Goal: Task Accomplishment & Management: Use online tool/utility

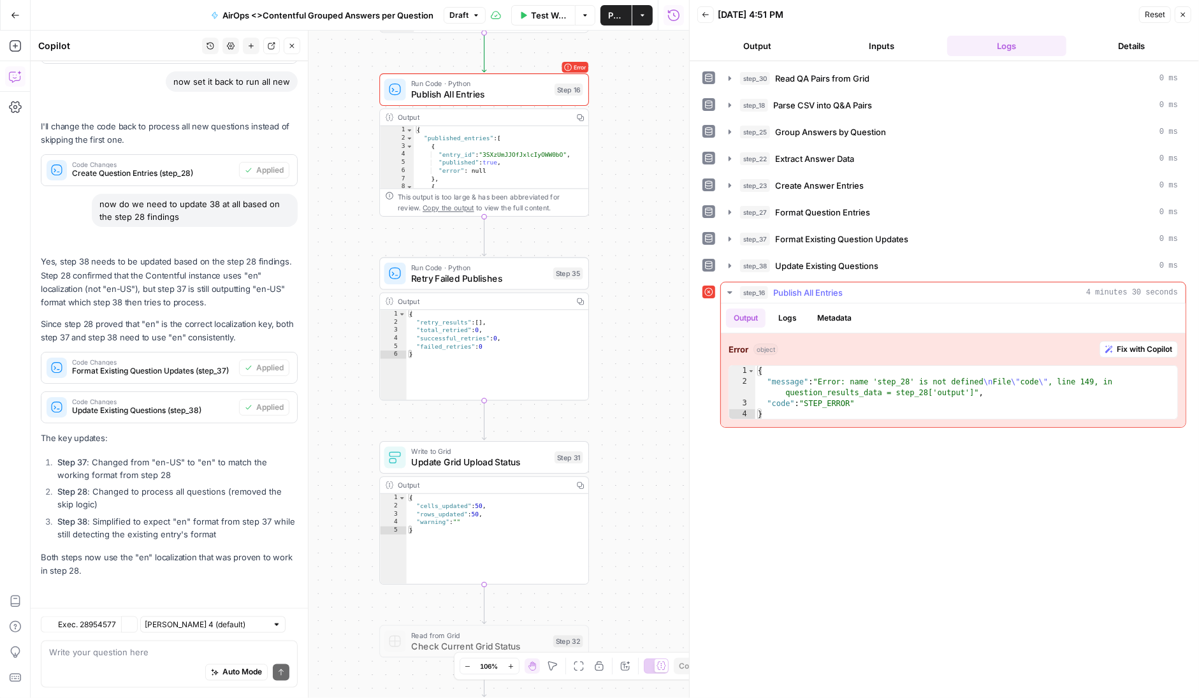
scroll to position [68937, 0]
click at [788, 315] on button "Logs" at bounding box center [787, 317] width 34 height 19
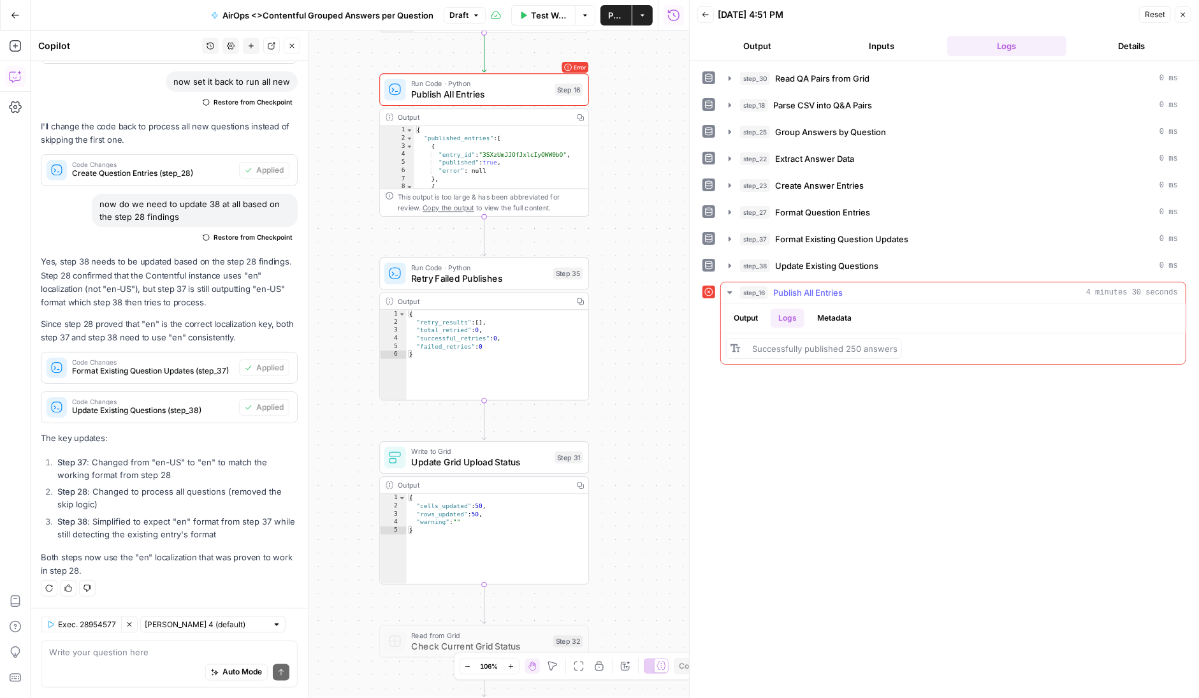
click at [745, 311] on button "Output" at bounding box center [746, 317] width 40 height 19
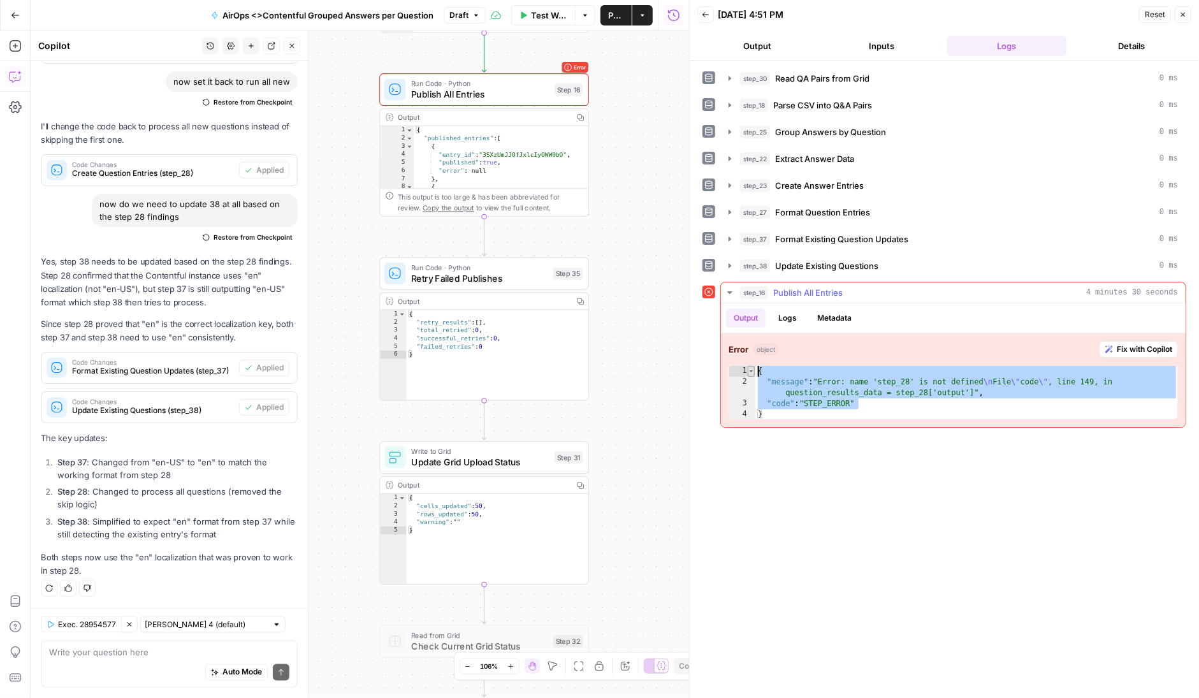
drag, startPoint x: 870, startPoint y: 401, endPoint x: 750, endPoint y: 364, distance: 126.0
click at [750, 365] on div "**********" at bounding box center [952, 392] width 449 height 54
type textarea "**********"
drag, startPoint x: 770, startPoint y: 410, endPoint x: 747, endPoint y: 363, distance: 52.1
click at [747, 365] on div "**********" at bounding box center [952, 392] width 449 height 54
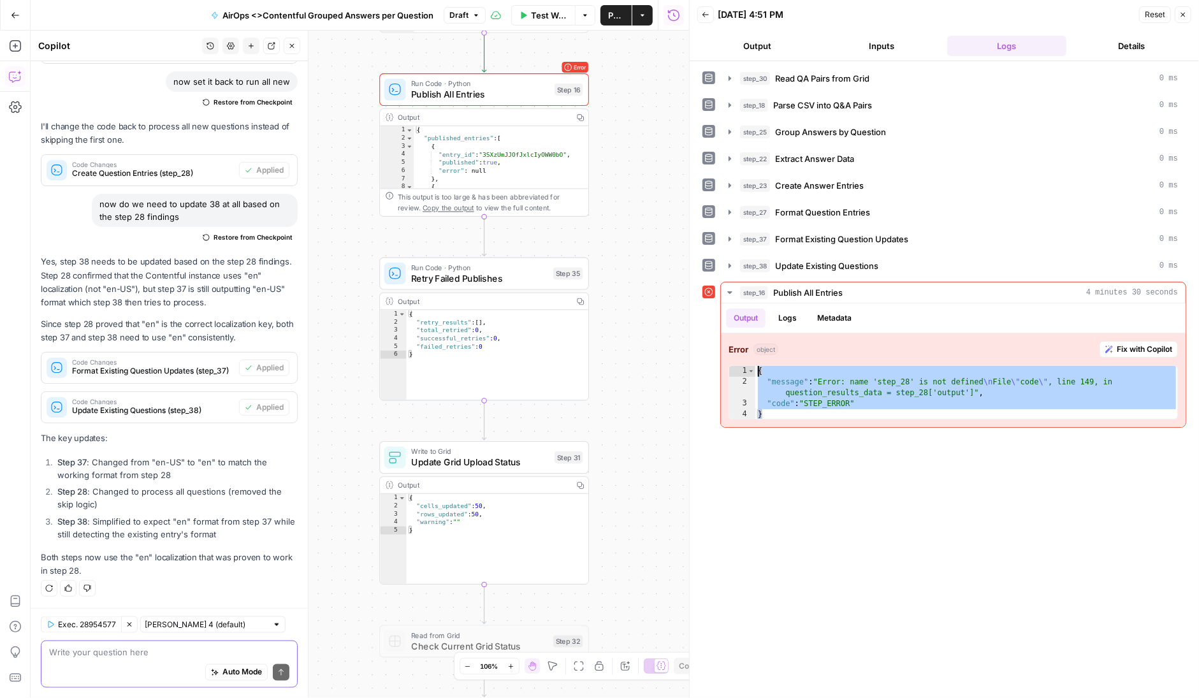
click at [115, 657] on textarea at bounding box center [169, 652] width 240 height 13
click at [104, 656] on textarea at bounding box center [169, 652] width 240 height 13
click at [91, 653] on textarea at bounding box center [169, 652] width 240 height 13
paste textarea "{ "message": "Error: name 'step_28' is not defined\nFile \"code\", line 149, in…"
type textarea "{ "message": "Error: name 'step_28' is not defined\nFile \"code\", line 149, in…"
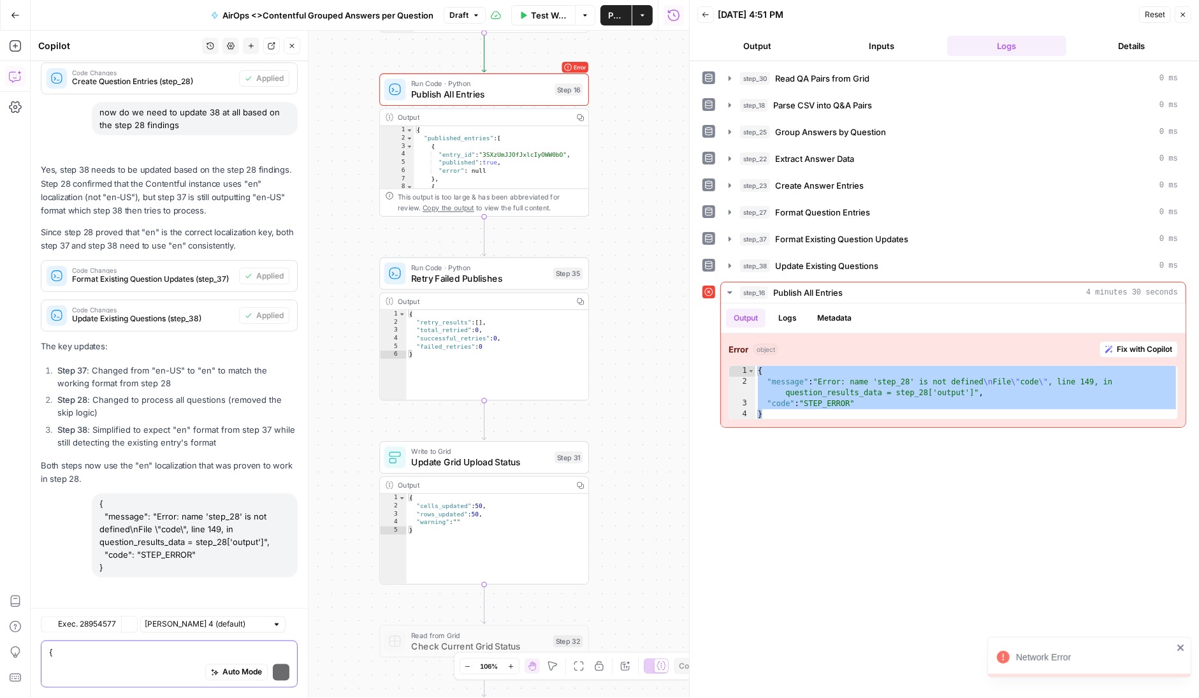
scroll to position [69029, 0]
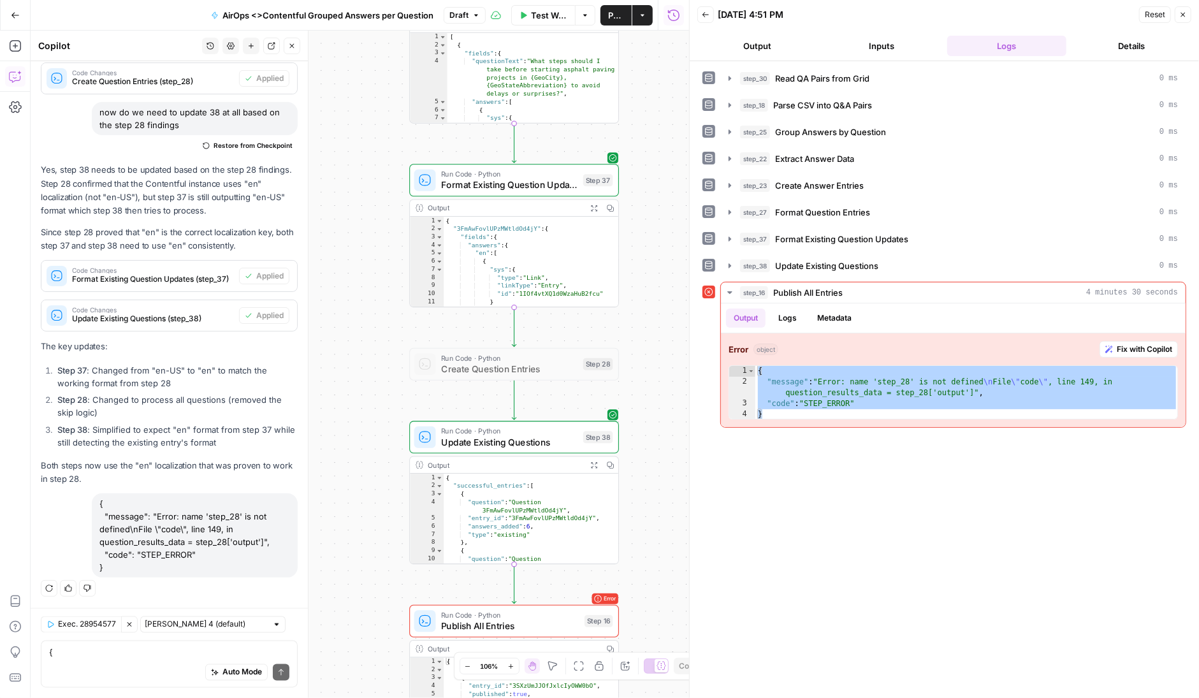
click at [196, 479] on p "Both steps now use the "en" localization that was proven to work in step 28." at bounding box center [169, 472] width 257 height 27
drag, startPoint x: 120, startPoint y: 568, endPoint x: 92, endPoint y: 499, distance: 75.1
click at [92, 499] on div "{ "message": "Error: name 'step_28' is not defined\nFile \"code\", line 149, in…" at bounding box center [195, 535] width 206 height 84
copy div "{ "message": "Error: name 'step_28' is not defined\nFile \"code\", line 149, in…"
click at [89, 651] on textarea "{ "message": "Error: name 'step_28' is not defined\nFile \"code\", line 149, in…" at bounding box center [169, 652] width 240 height 13
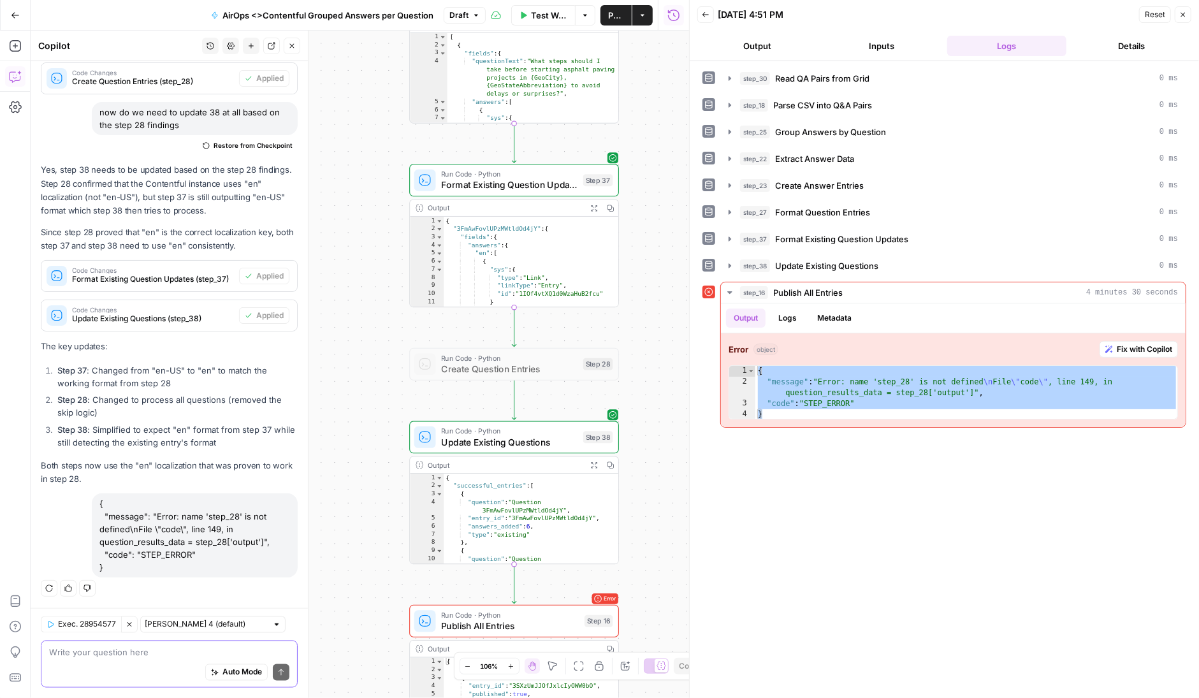
paste textarea "{ "message": "Error: name 'step_28' is not defined\nFile \"code\", line 149, in…"
type textarea "{ "message": "Error: name 'step_28' is not defined\nFile \"code\", line 149, in…"
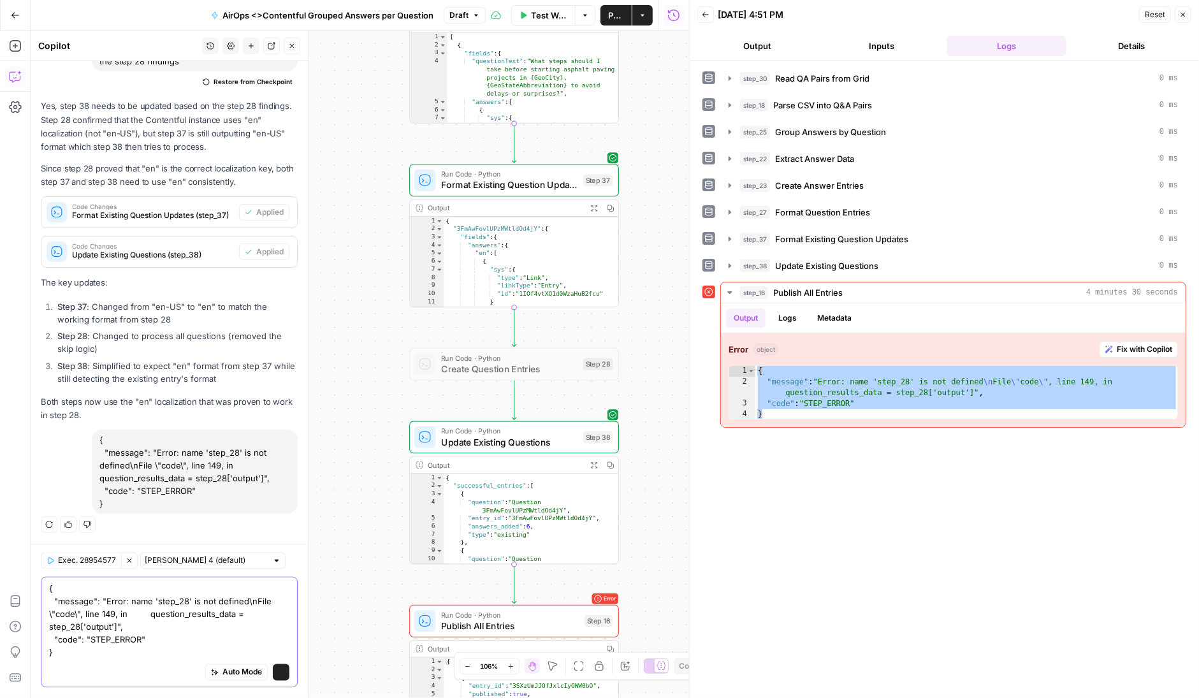
scroll to position [69093, 0]
drag, startPoint x: 90, startPoint y: 656, endPoint x: 40, endPoint y: 591, distance: 82.1
click at [40, 591] on div "Exec. 28954577 Clear Selection [PERSON_NAME] 4 (default) { "message": "Error: n…" at bounding box center [169, 621] width 277 height 154
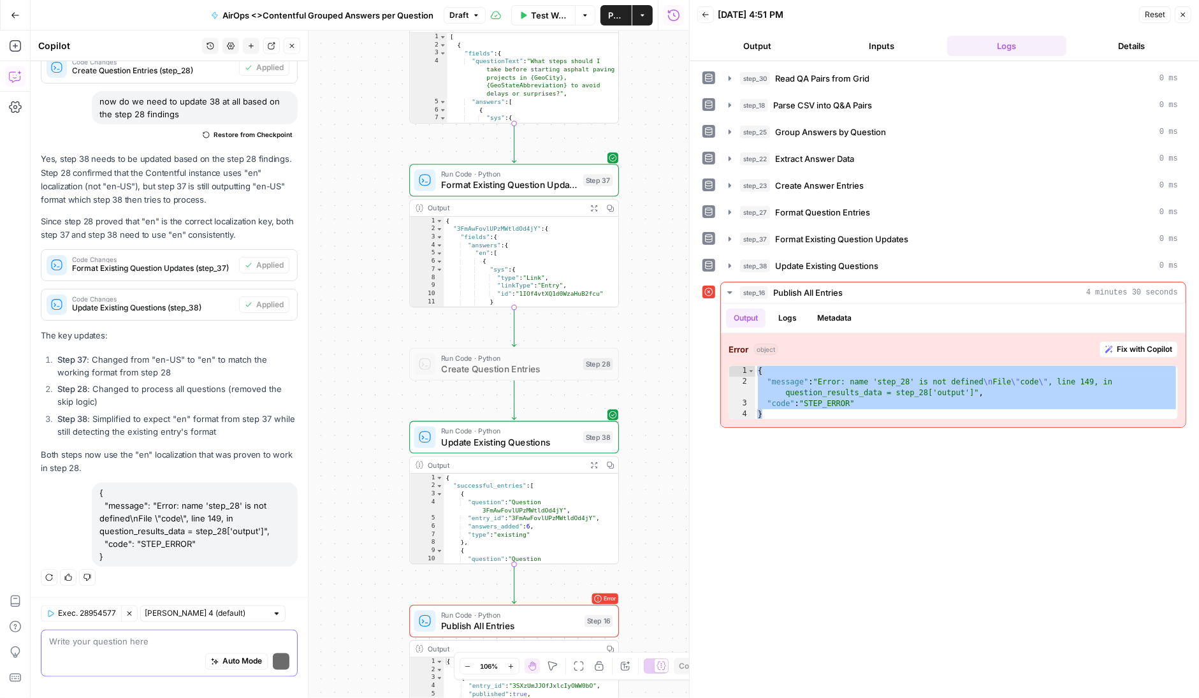
scroll to position [69029, 0]
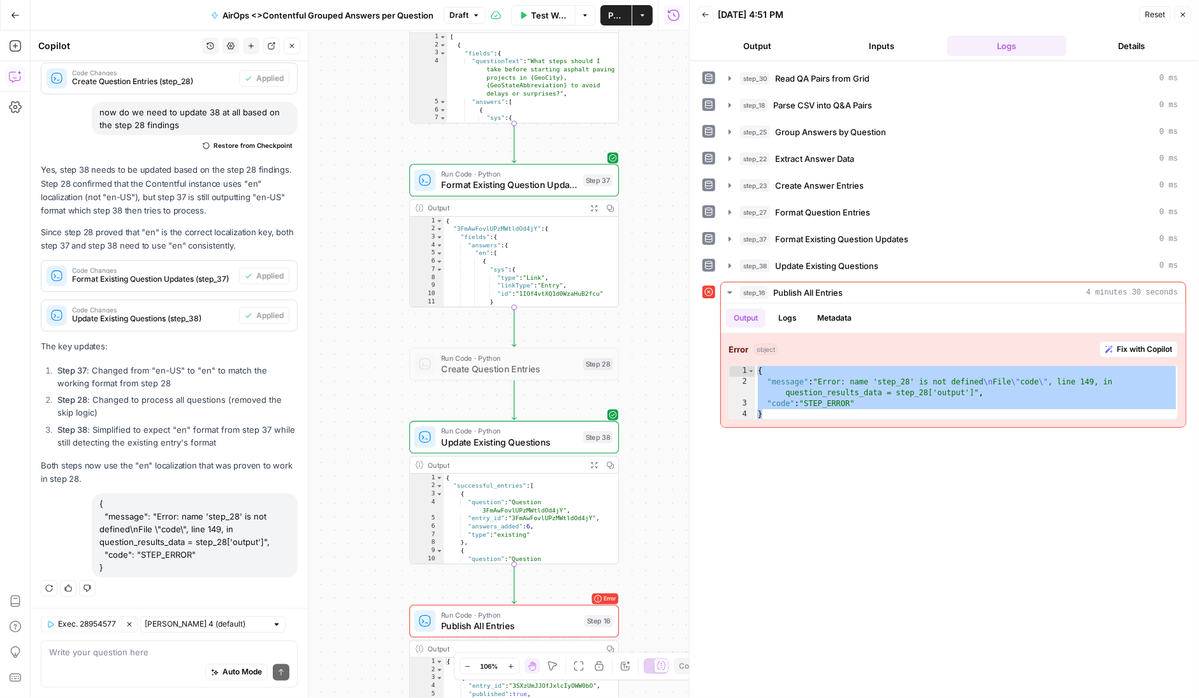
click at [49, 586] on icon "button" at bounding box center [49, 588] width 8 height 8
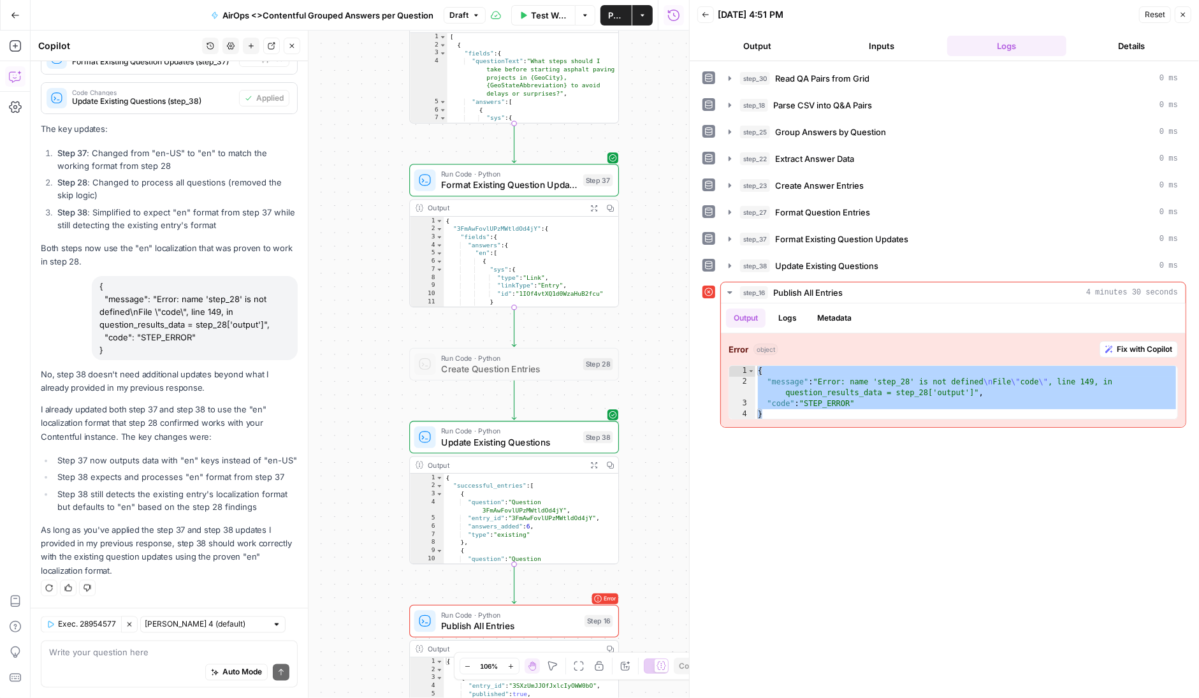
scroll to position [69246, 0]
click at [103, 651] on textarea at bounding box center [169, 652] width 240 height 13
type textarea "but does it create an output to be published in step 16?"
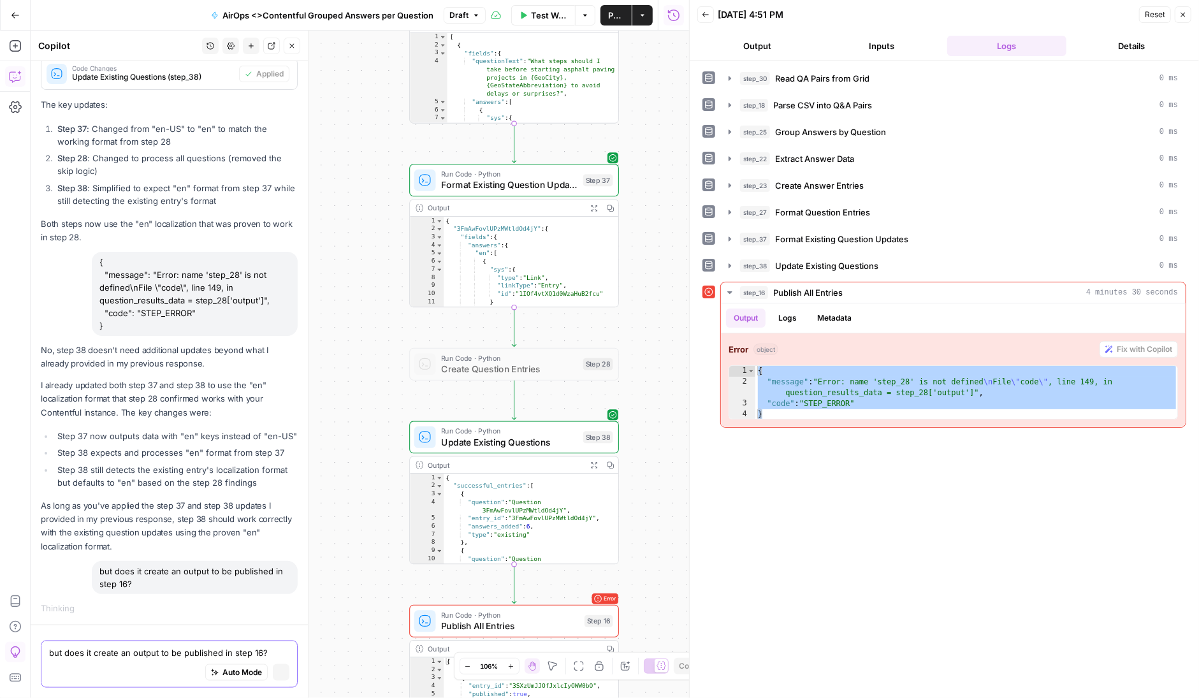
scroll to position [68842, 0]
click at [283, 674] on icon "button" at bounding box center [281, 671] width 7 height 7
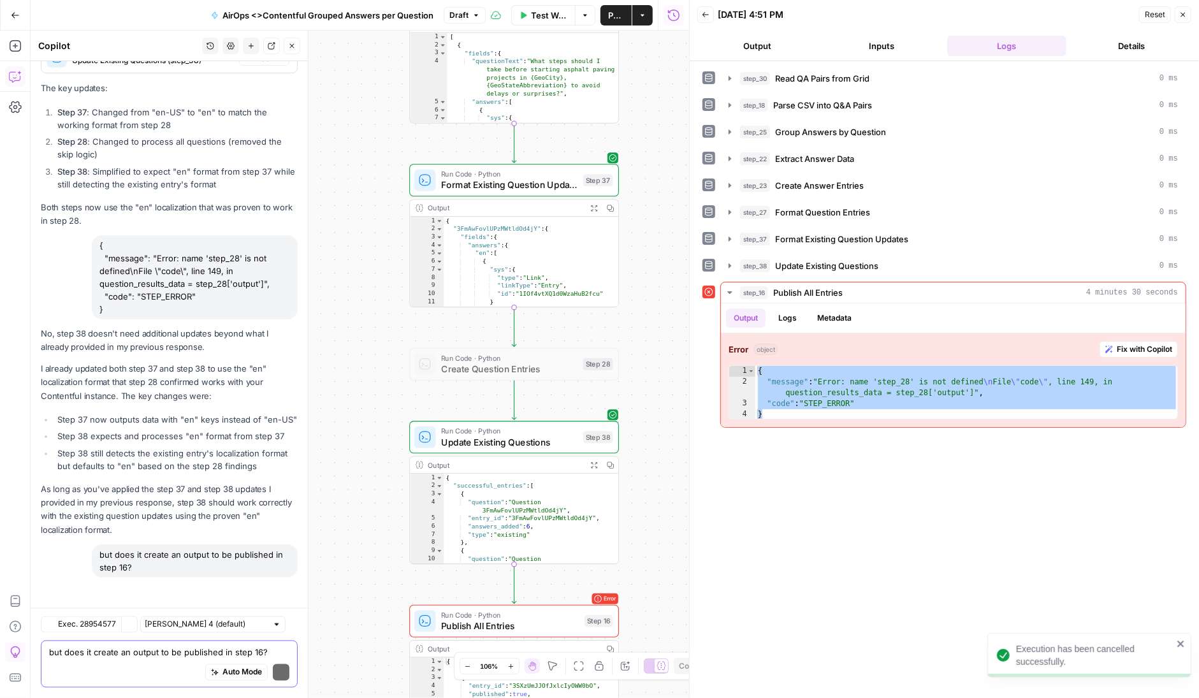
scroll to position [69287, 0]
click at [90, 663] on div "Auto Mode Send" at bounding box center [169, 673] width 240 height 28
click at [79, 651] on textarea "er" at bounding box center [169, 652] width 240 height 13
type textarea "error on step 16"
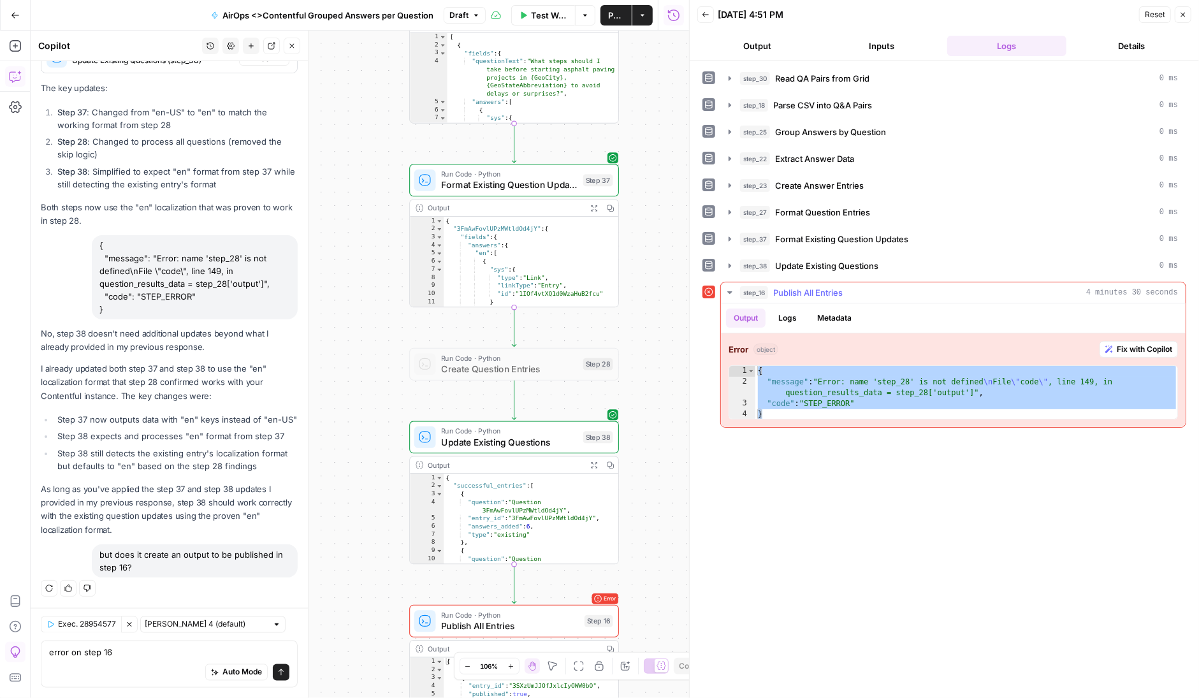
click at [800, 403] on div "{ "message" : "Error: name 'step_28' is not defined \n File \" code \" , line 1…" at bounding box center [966, 404] width 423 height 76
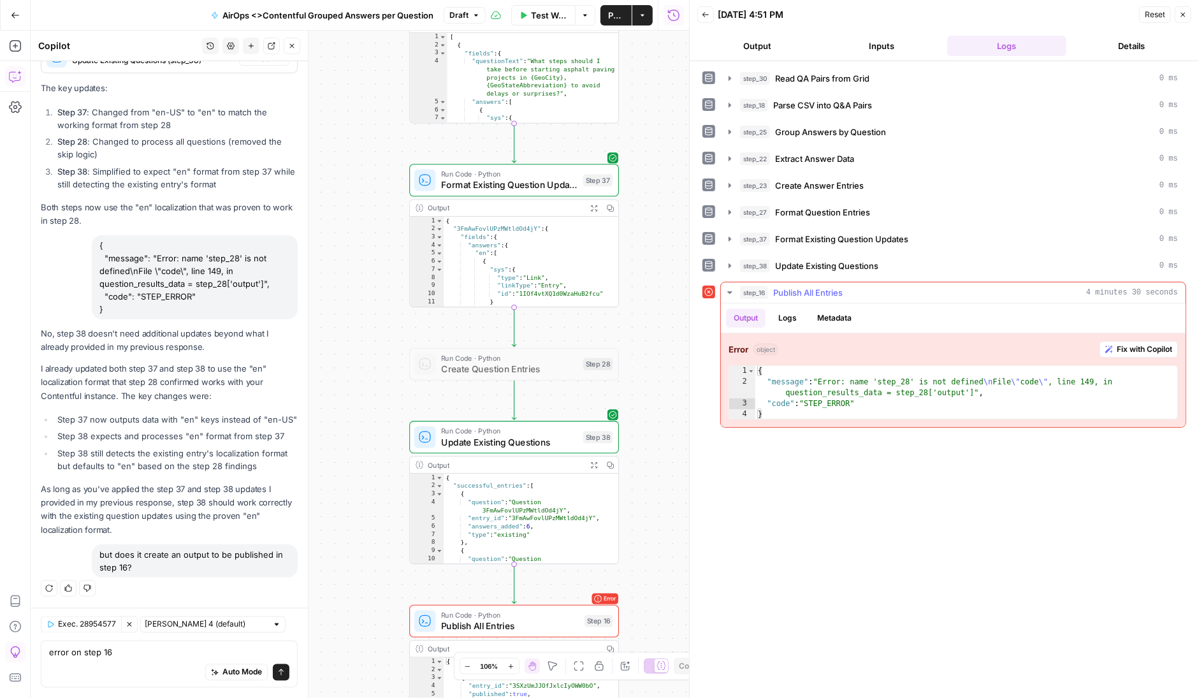
type textarea "**********"
click at [1136, 343] on span "Fix with Copilot" at bounding box center [1143, 348] width 55 height 11
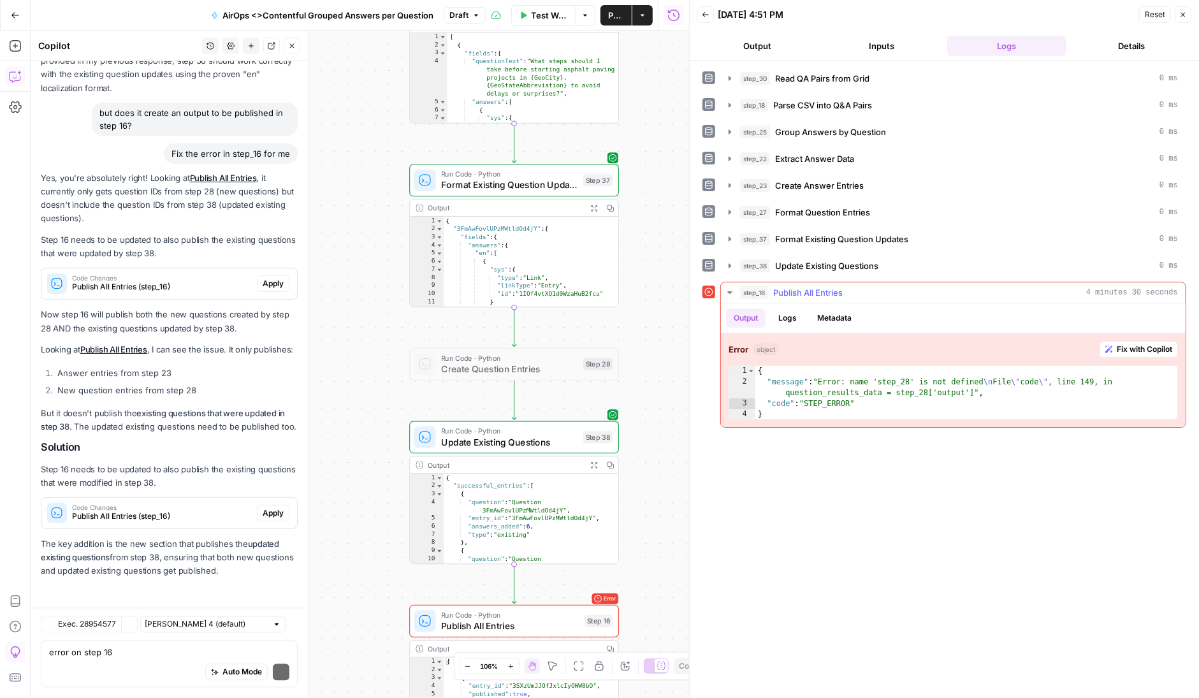
scroll to position [69728, 0]
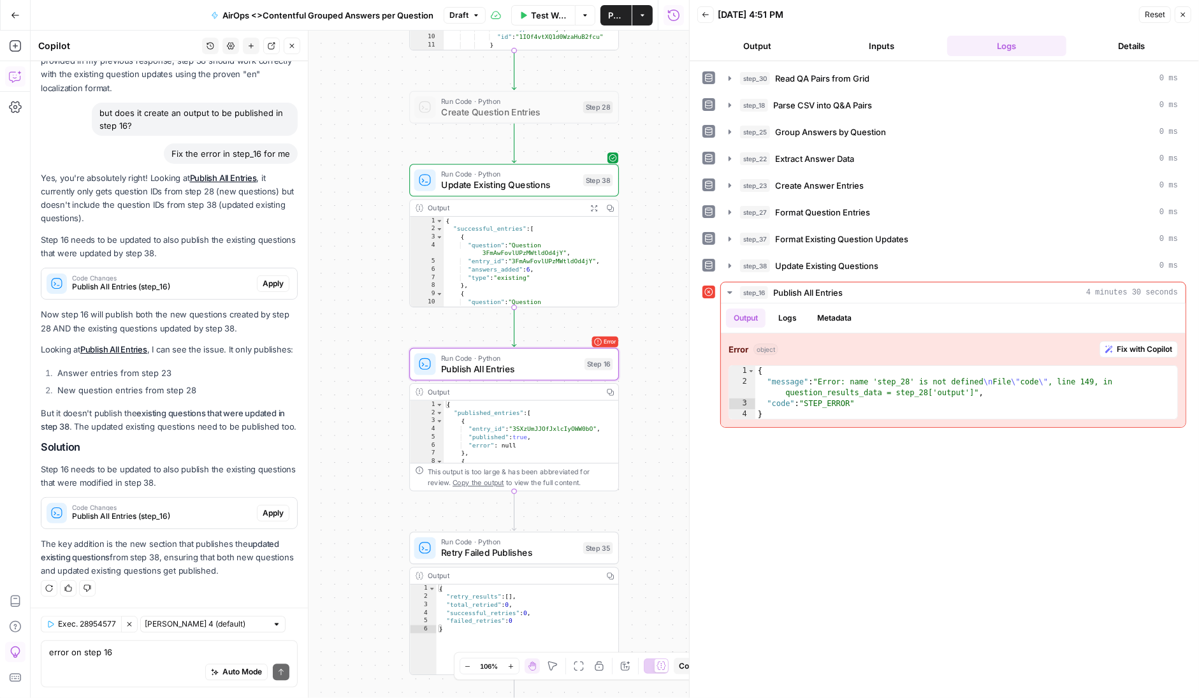
click at [272, 513] on span "Apply" at bounding box center [273, 512] width 21 height 11
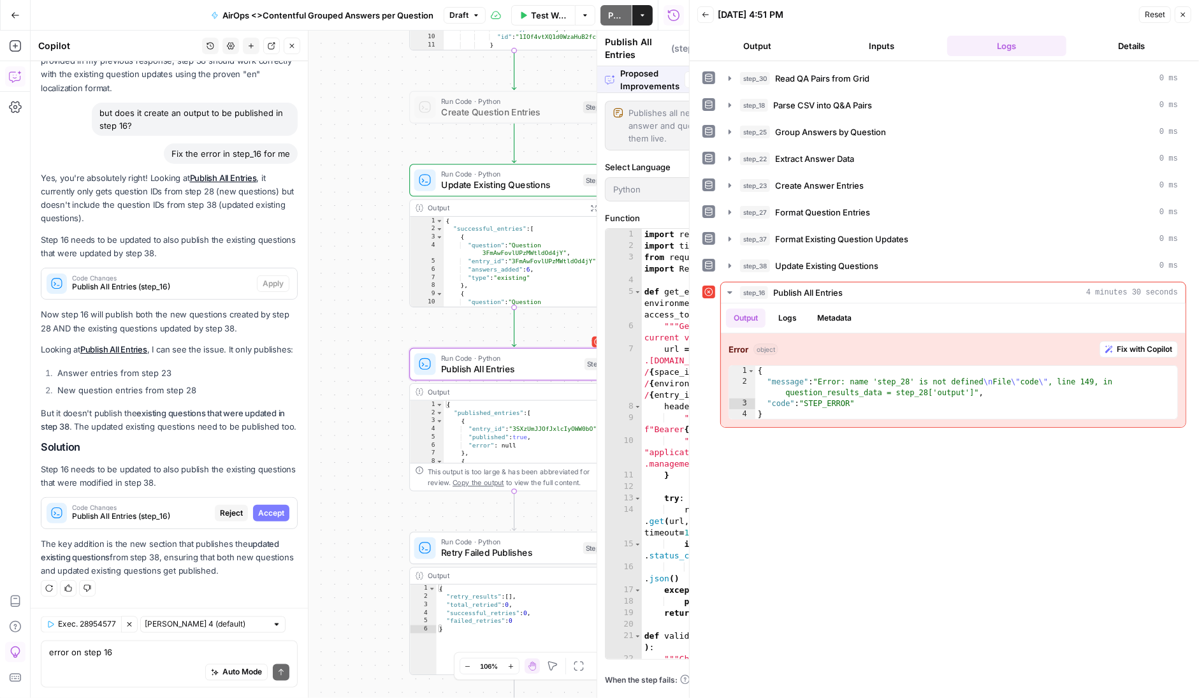
scroll to position [69300, 0]
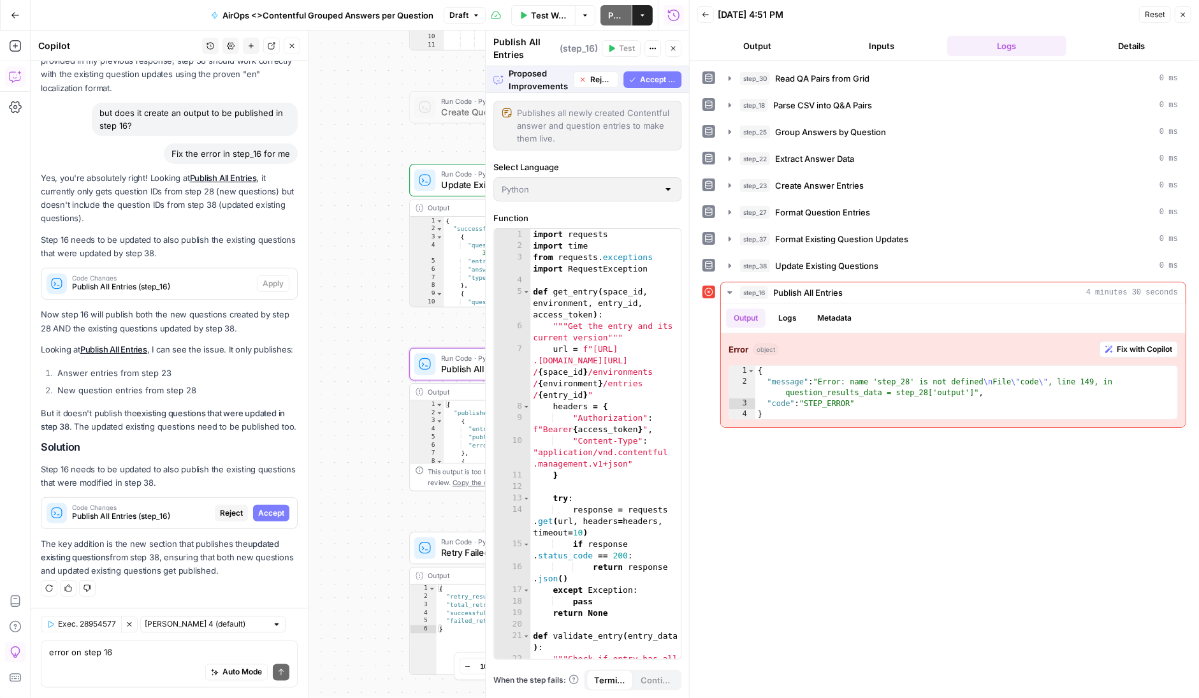
click at [276, 512] on span "Accept" at bounding box center [271, 512] width 26 height 11
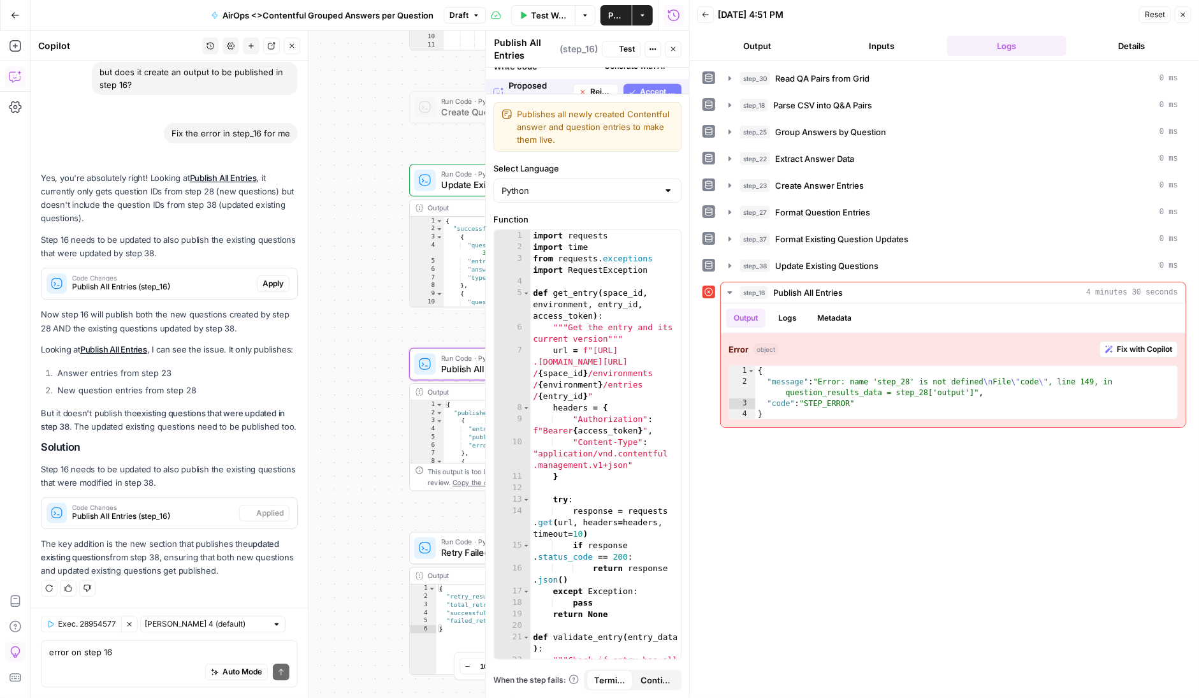
scroll to position [69789, 0]
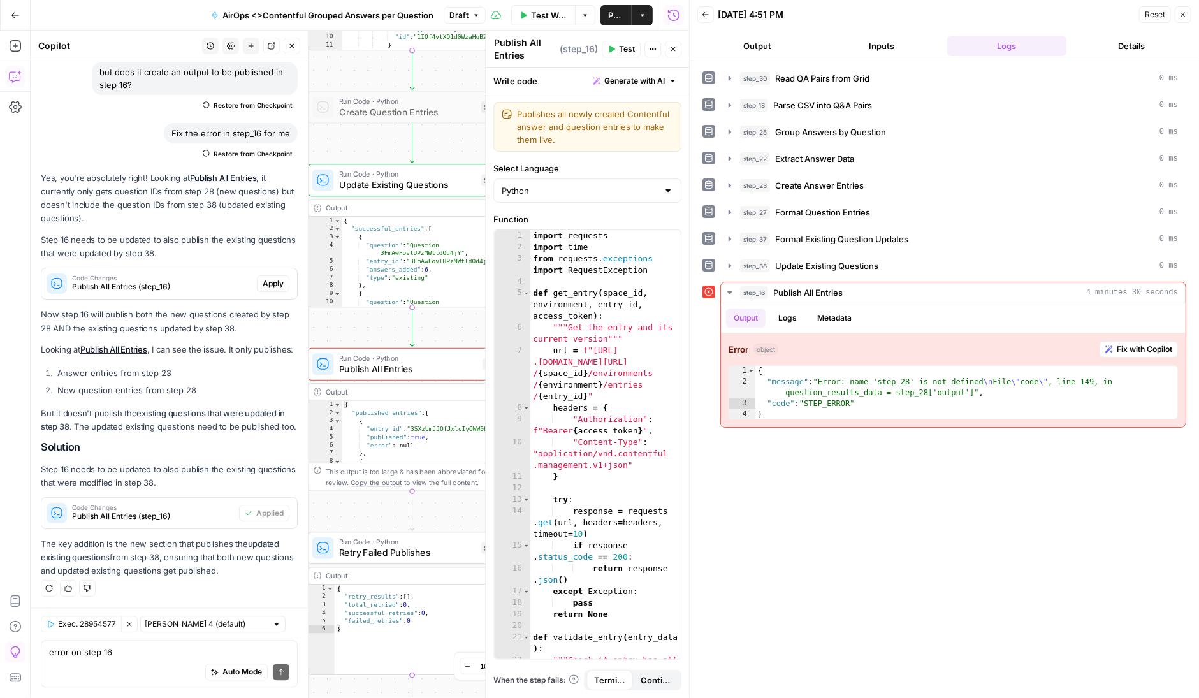
click at [676, 49] on span "Close" at bounding box center [676, 49] width 1 height 1
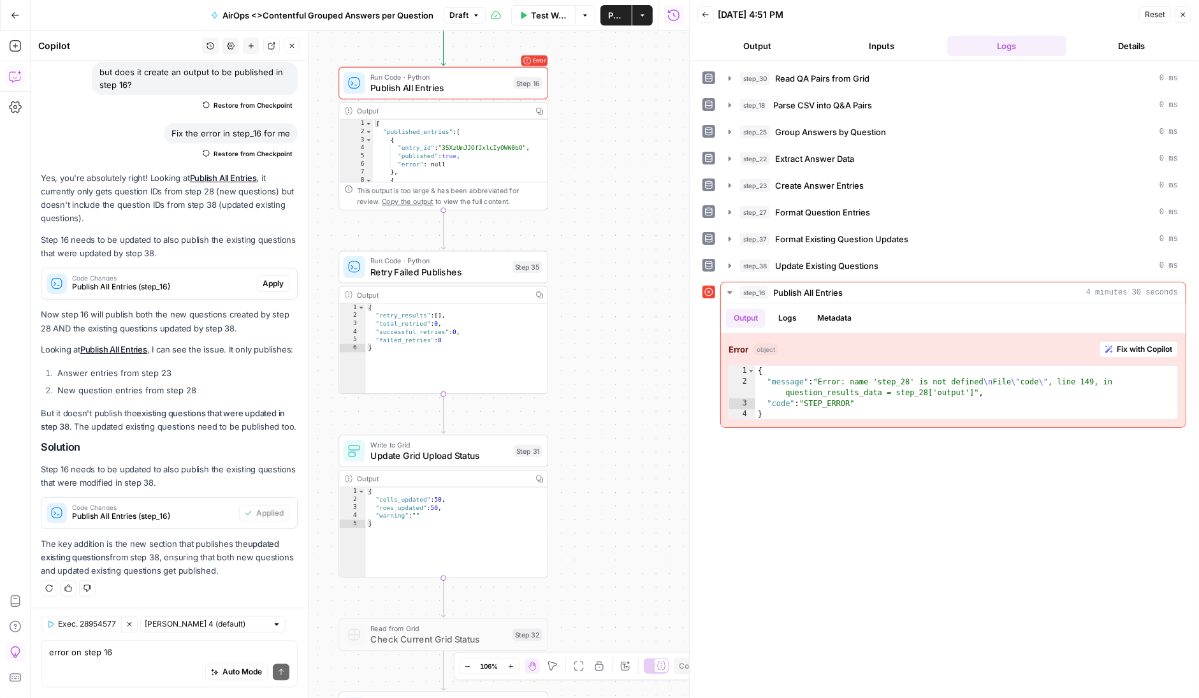
drag, startPoint x: 603, startPoint y: 522, endPoint x: 634, endPoint y: 241, distance: 282.7
click at [634, 241] on div "Workflow Set Inputs Inputs Read from Grid Read QA Pairs from Grid Step 30 Outpu…" at bounding box center [360, 364] width 658 height 667
click at [794, 315] on button "Logs" at bounding box center [787, 317] width 34 height 19
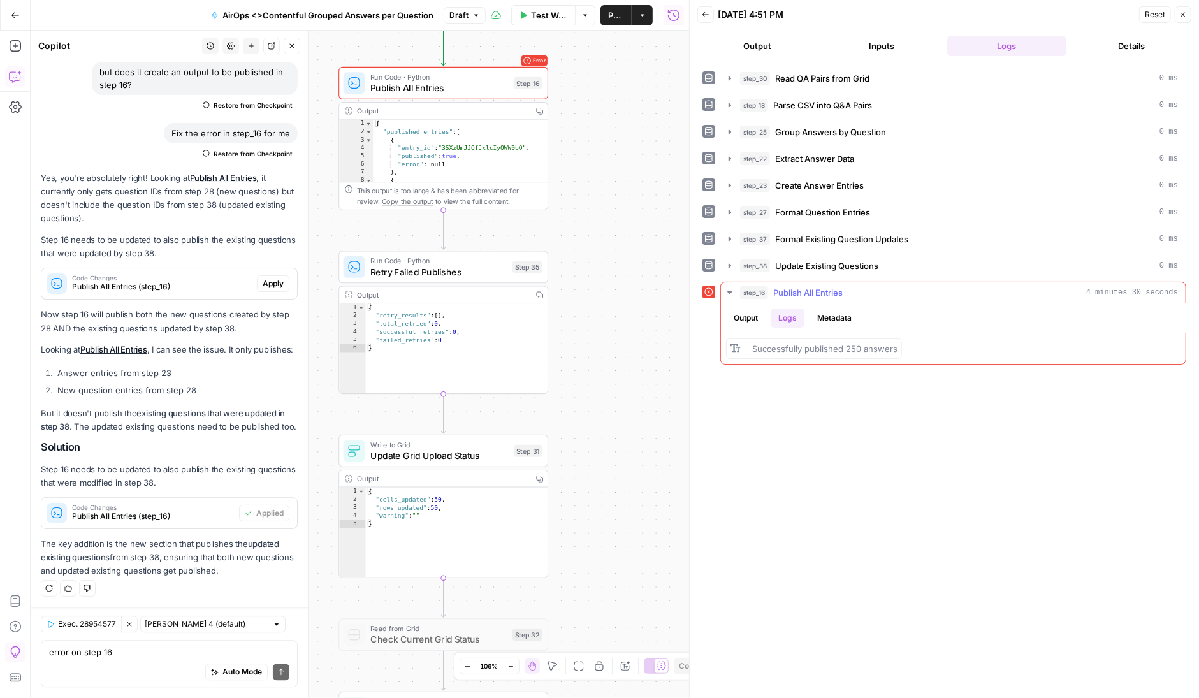
click at [752, 313] on button "Output" at bounding box center [746, 317] width 40 height 19
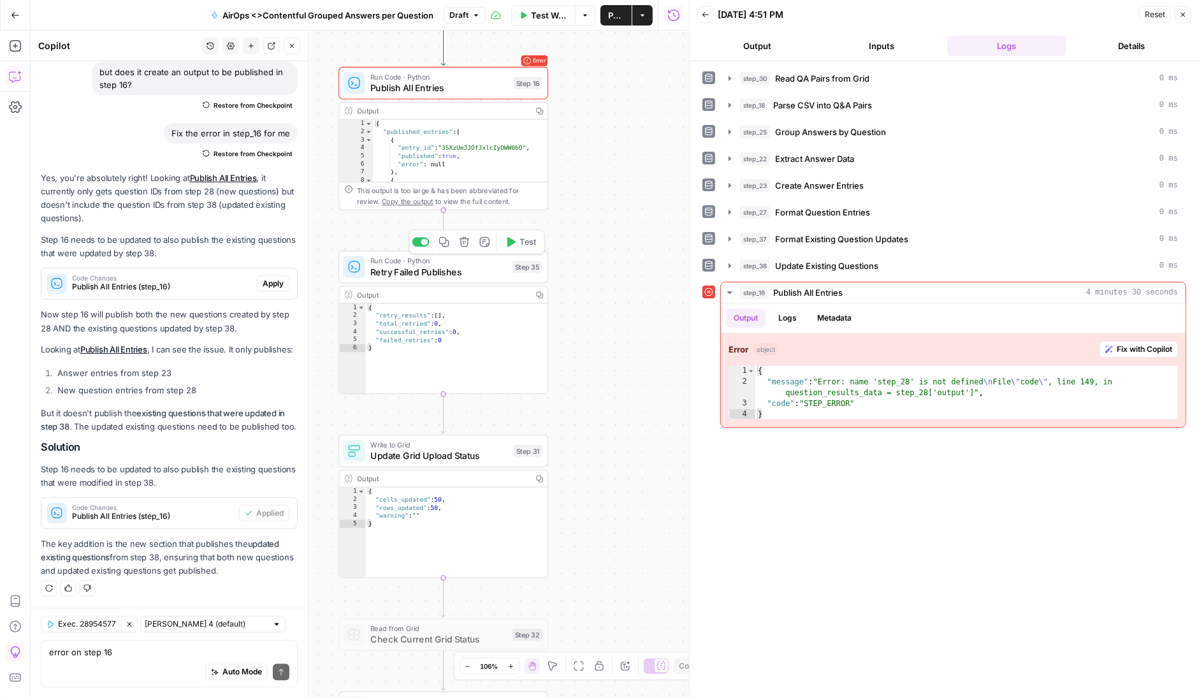
click at [493, 266] on span "Retry Failed Publishes" at bounding box center [438, 271] width 136 height 13
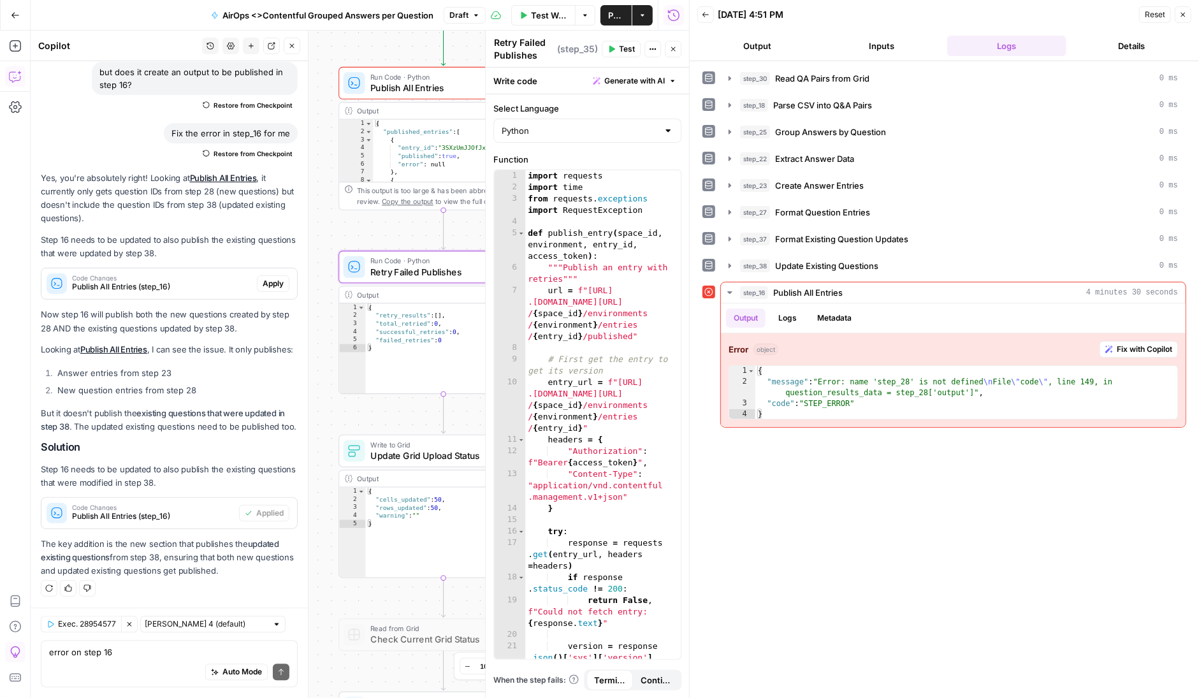
click at [626, 49] on span "Test" at bounding box center [627, 48] width 16 height 11
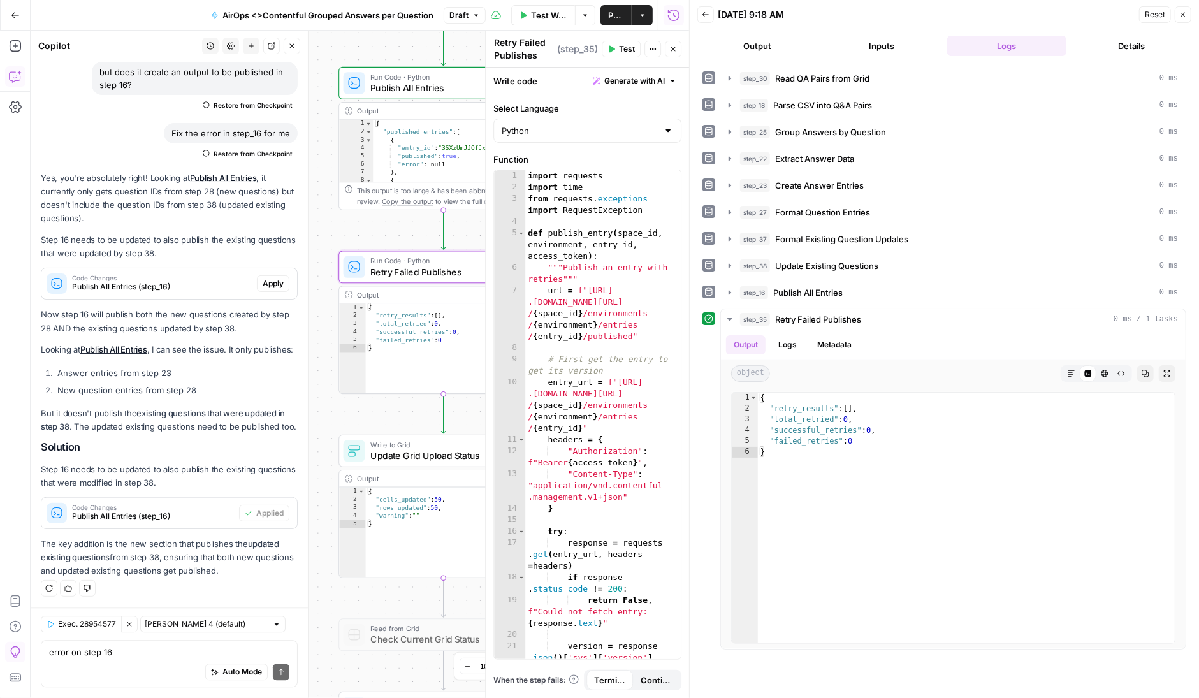
click at [671, 47] on icon "button" at bounding box center [673, 49] width 8 height 8
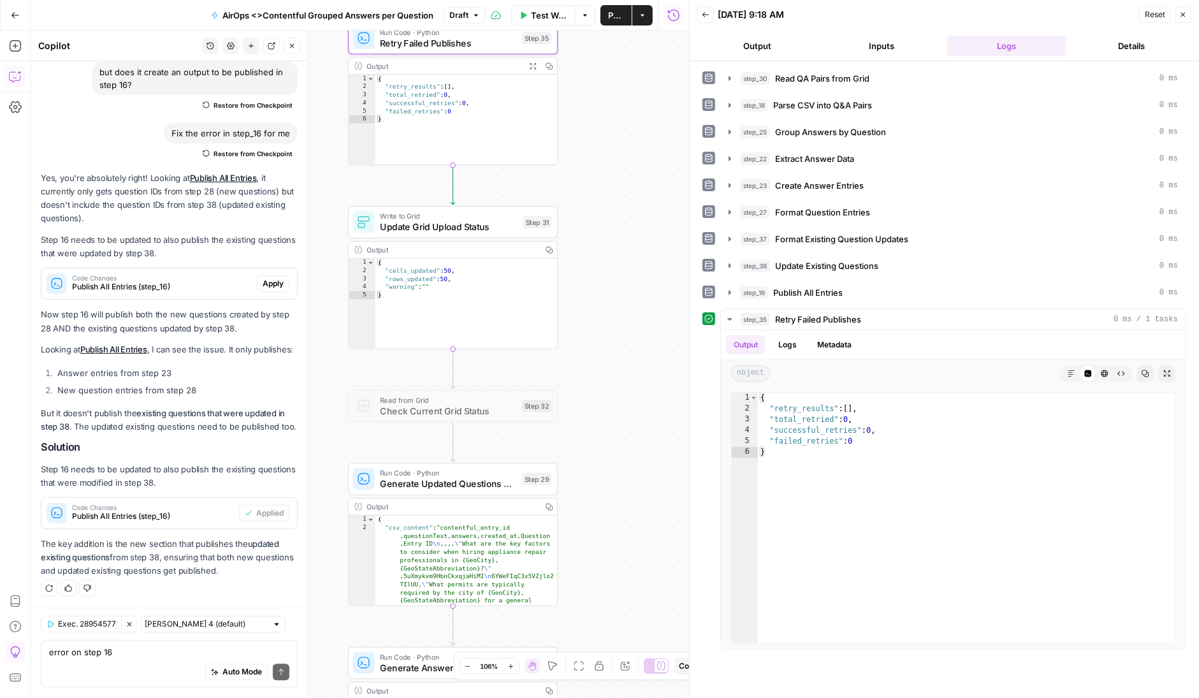
drag, startPoint x: 611, startPoint y: 463, endPoint x: 621, endPoint y: 234, distance: 229.0
click at [621, 234] on div "Workflow Set Inputs Inputs Read from Grid Read QA Pairs from Grid Step 30 Outpu…" at bounding box center [360, 364] width 658 height 667
click at [524, 197] on icon "button" at bounding box center [521, 197] width 8 height 10
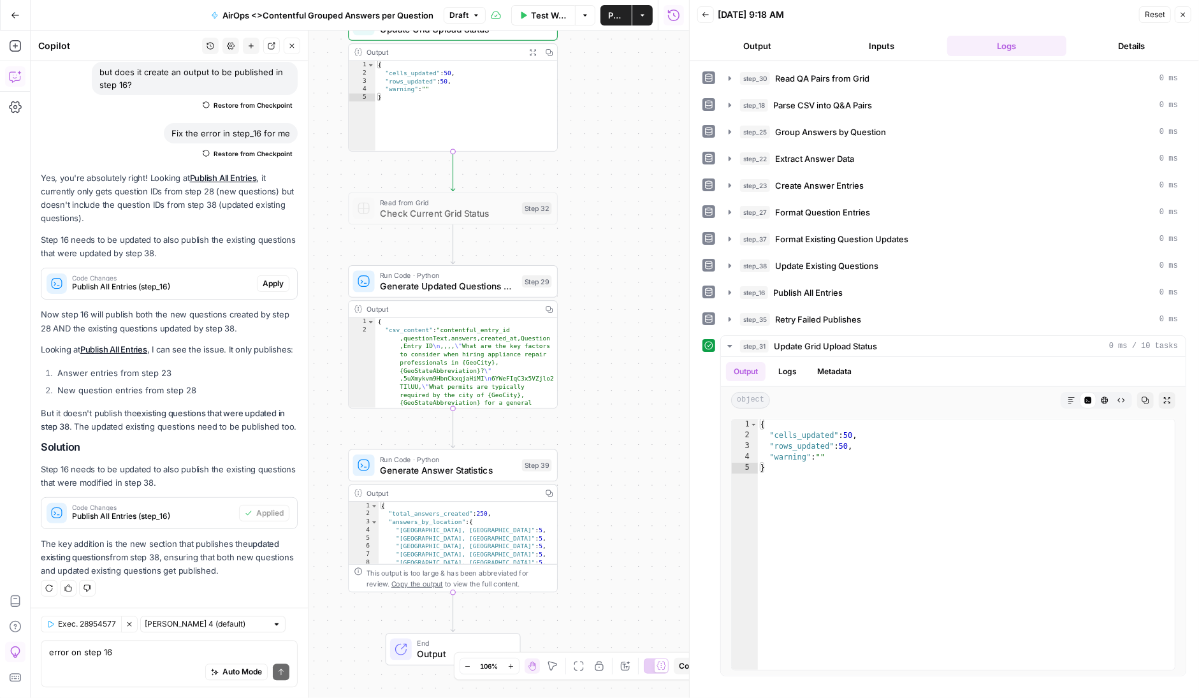
drag, startPoint x: 602, startPoint y: 446, endPoint x: 602, endPoint y: 249, distance: 197.5
click at [602, 249] on div "Workflow Set Inputs Inputs Read from Grid Read QA Pairs from Grid Step 30 Outpu…" at bounding box center [360, 364] width 658 height 667
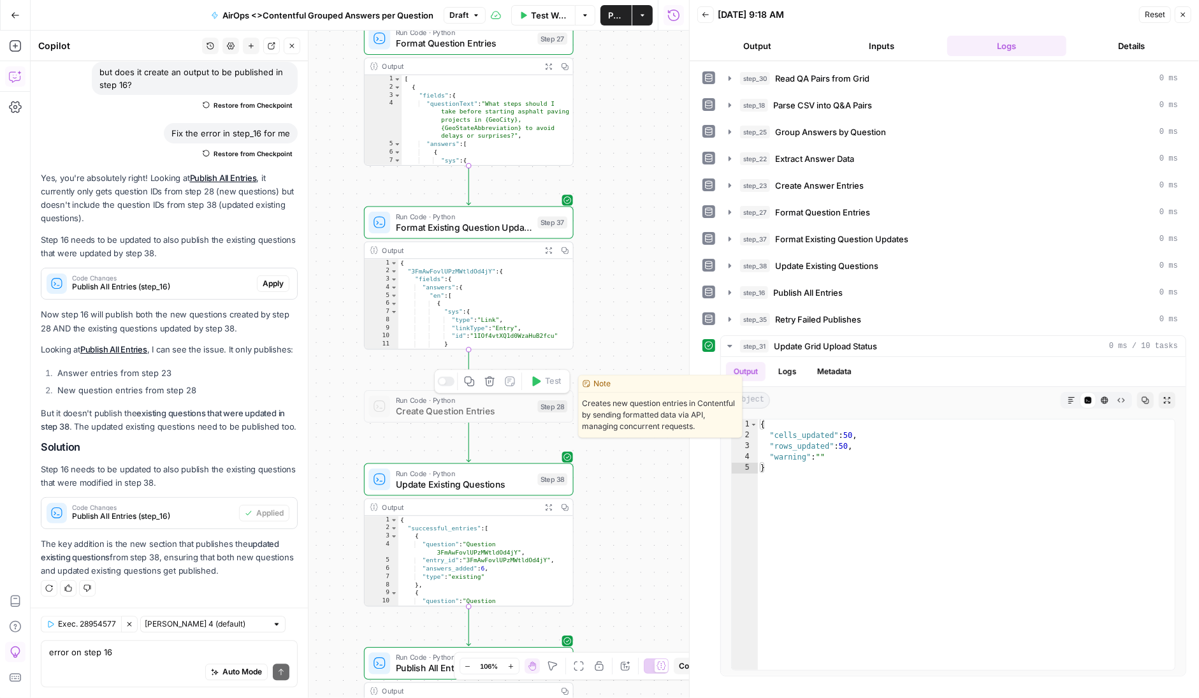
click at [445, 384] on div at bounding box center [445, 382] width 17 height 10
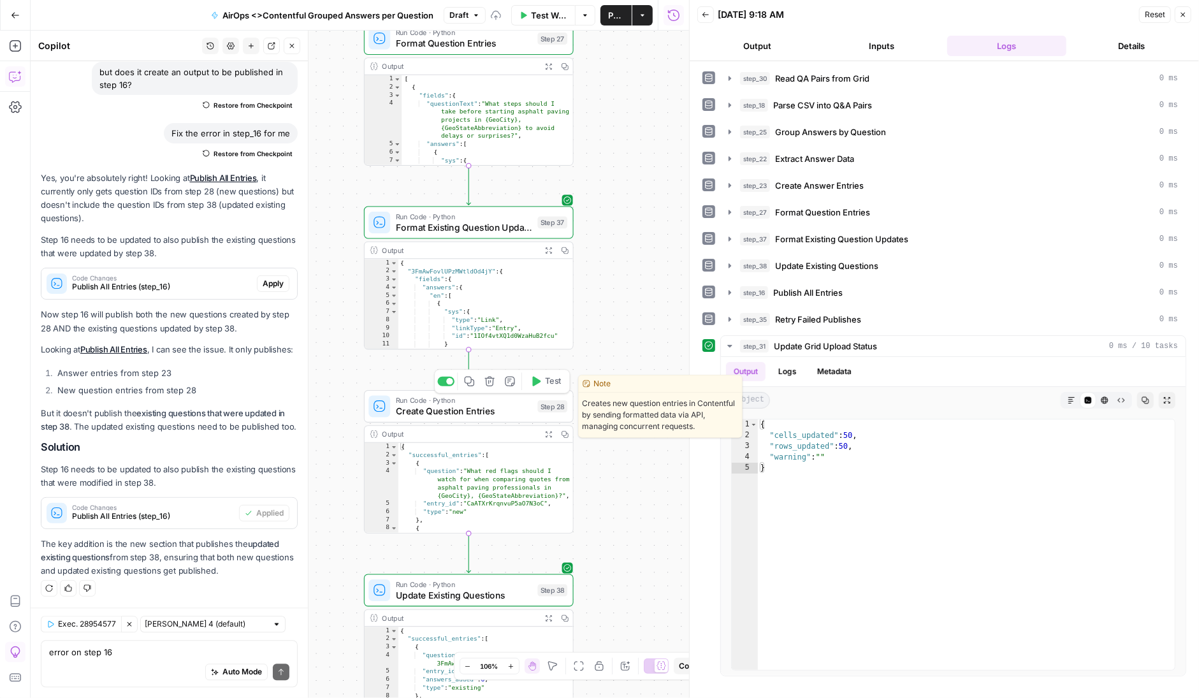
click at [630, 496] on div "Workflow Set Inputs Inputs Read from Grid Read QA Pairs from Grid Step 30 Outpu…" at bounding box center [360, 364] width 658 height 667
